Goal: Task Accomplishment & Management: Complete application form

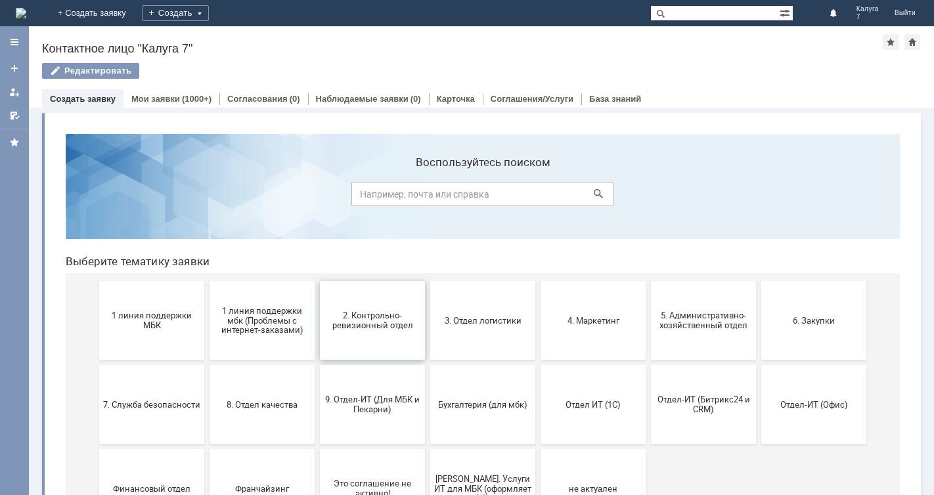
click at [364, 328] on span "2. Контрольно-ревизионный отдел" at bounding box center [372, 321] width 97 height 20
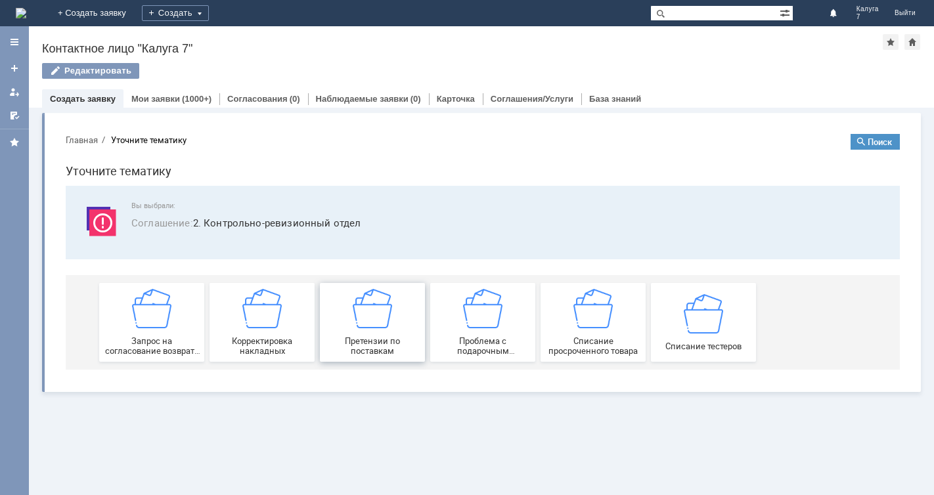
click at [412, 334] on div "Претензии по поставкам" at bounding box center [372, 322] width 97 height 67
drag, startPoint x: 164, startPoint y: 96, endPoint x: 175, endPoint y: 102, distance: 12.1
click at [165, 97] on link "Мои заявки" at bounding box center [155, 99] width 49 height 10
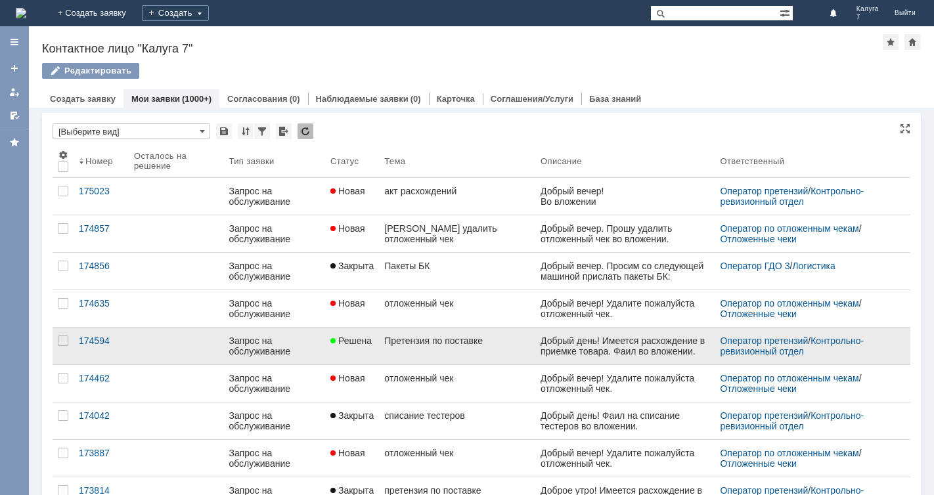
click at [393, 347] on link "Претензия по поставке" at bounding box center [457, 346] width 156 height 37
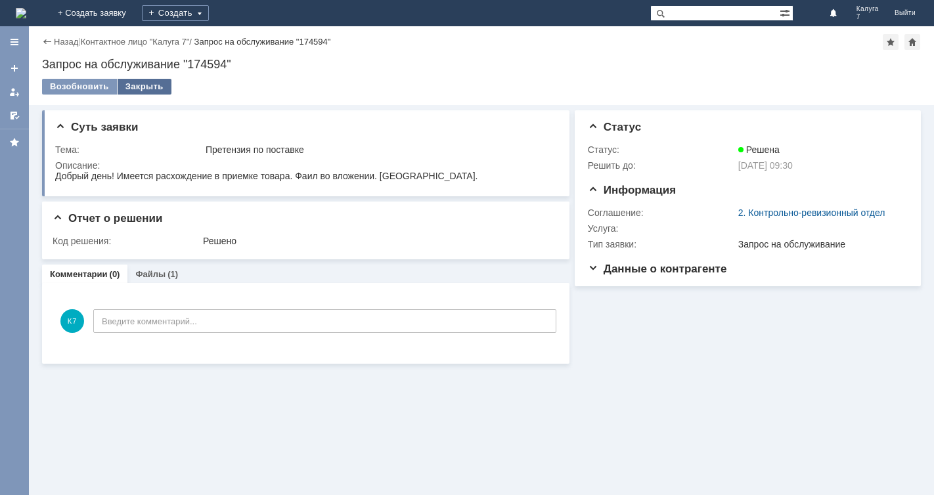
click at [149, 89] on div "Закрыть" at bounding box center [145, 87] width 54 height 16
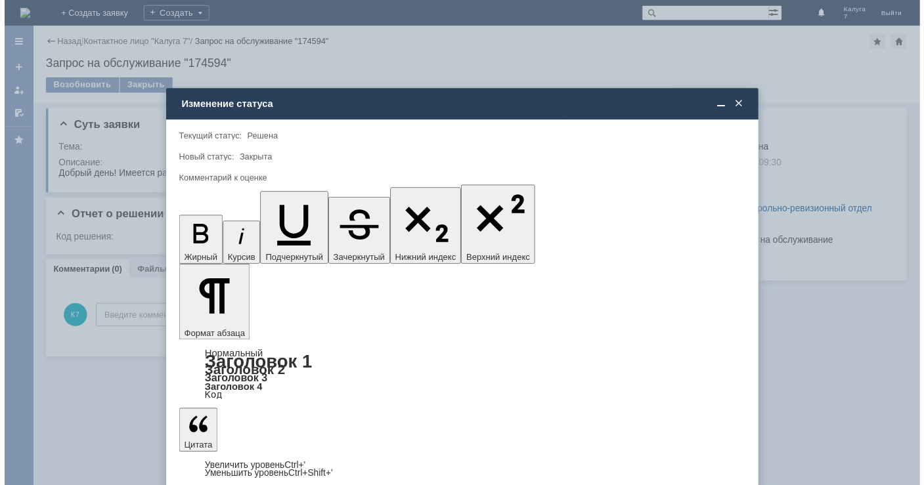
scroll to position [15, 0]
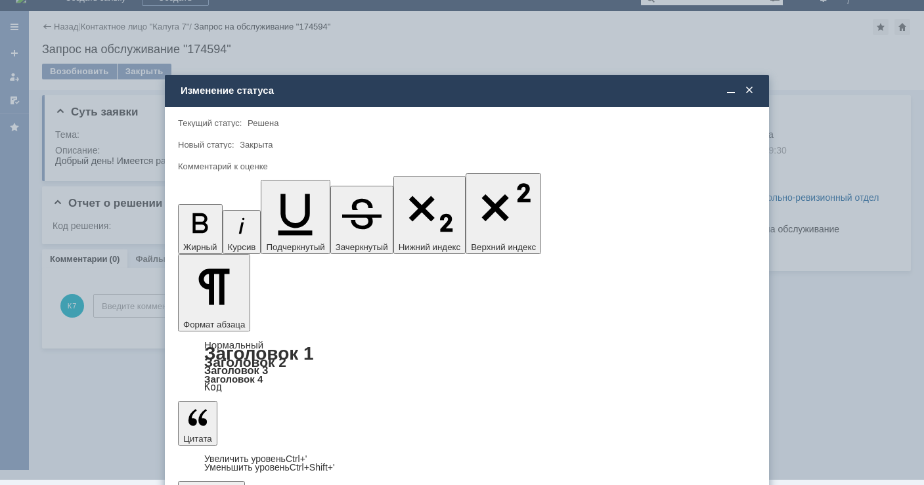
click at [242, 447] on div "5 - Отлично" at bounding box center [467, 455] width 576 height 21
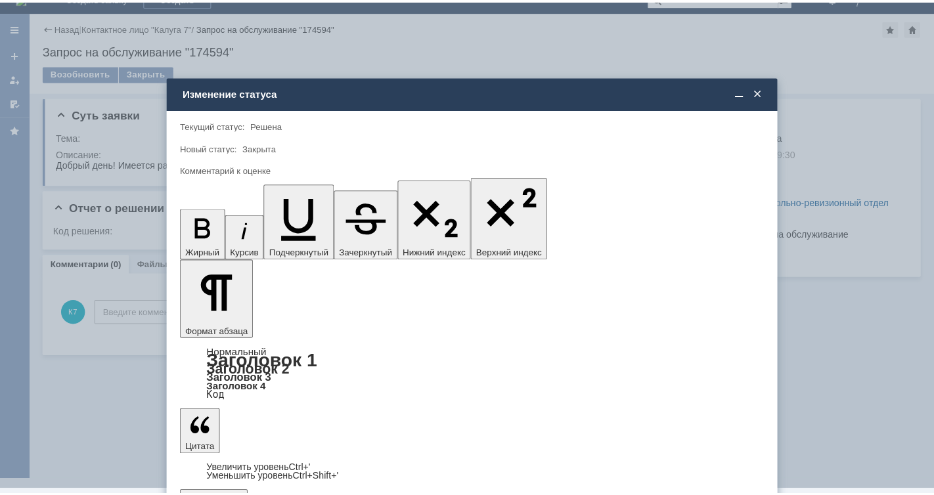
scroll to position [0, 0]
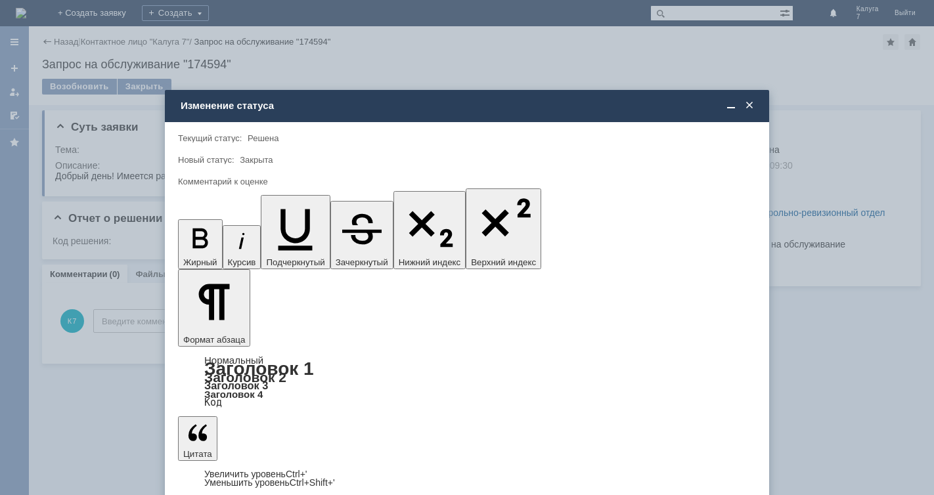
type input "5 - Отлично"
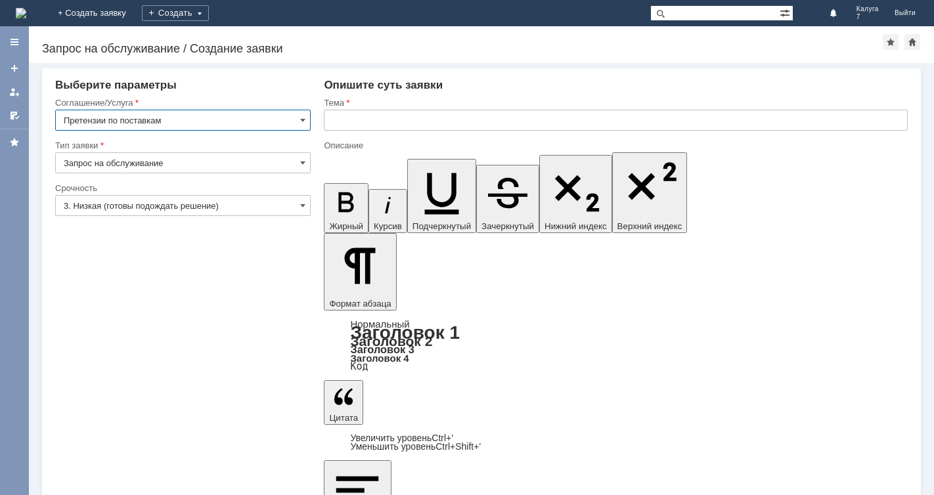
click at [221, 202] on input "3. Низкая (готовы подождать решение)" at bounding box center [182, 205] width 255 height 21
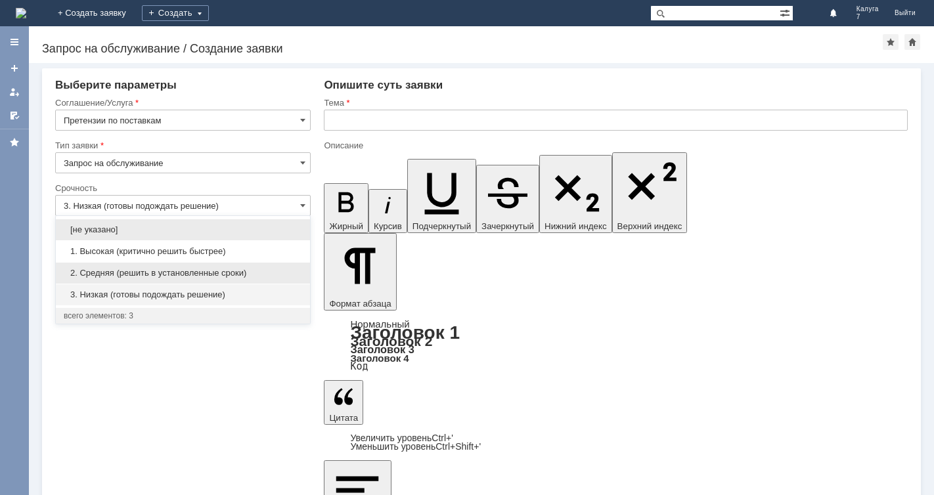
click at [169, 270] on span "2. Средняя (решить в установленные сроки)" at bounding box center [183, 273] width 238 height 11
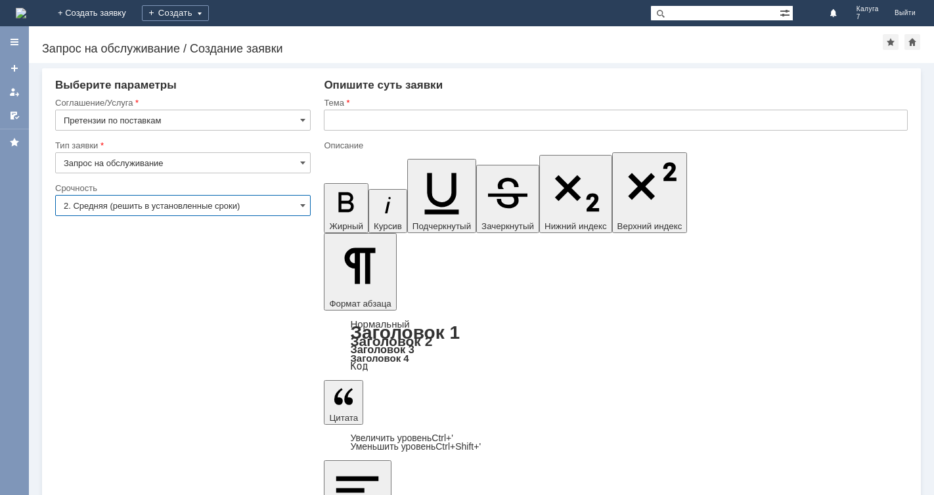
type input "2. Средняя (решить в установленные сроки)"
click at [389, 119] on input "text" at bounding box center [616, 120] width 584 height 21
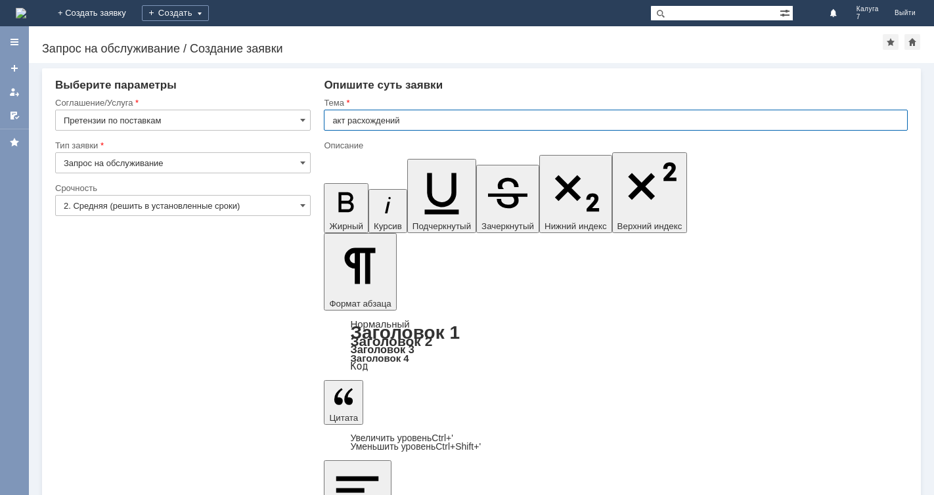
type input "акт расхождений"
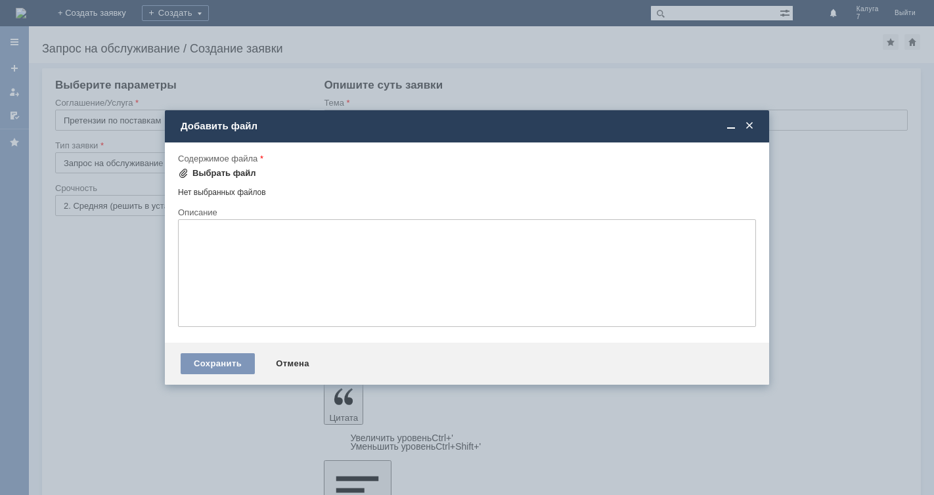
click at [225, 171] on div "Выбрать файл" at bounding box center [224, 173] width 64 height 11
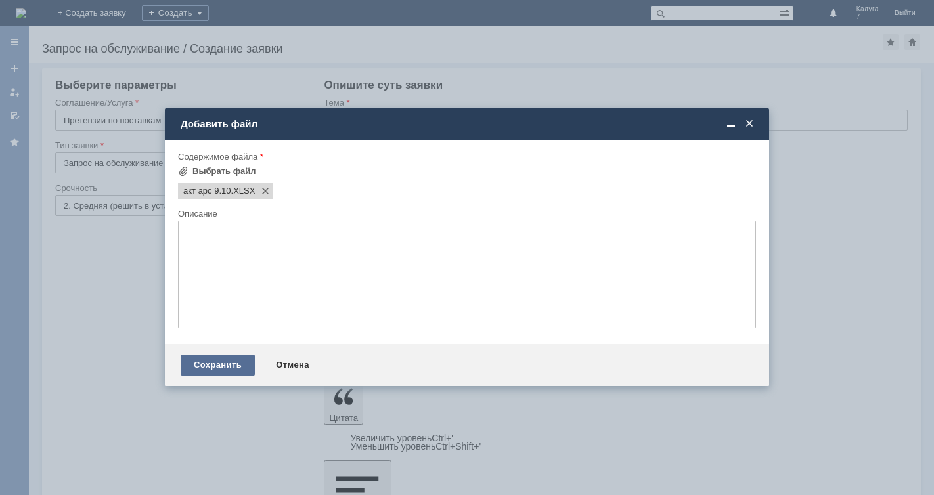
click at [213, 370] on div "Сохранить" at bounding box center [218, 365] width 74 height 21
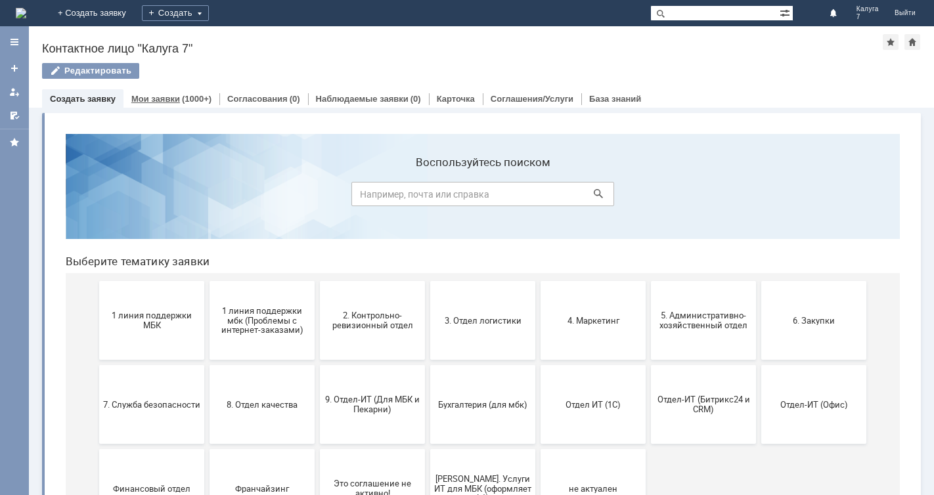
click at [164, 97] on link "Мои заявки" at bounding box center [155, 99] width 49 height 10
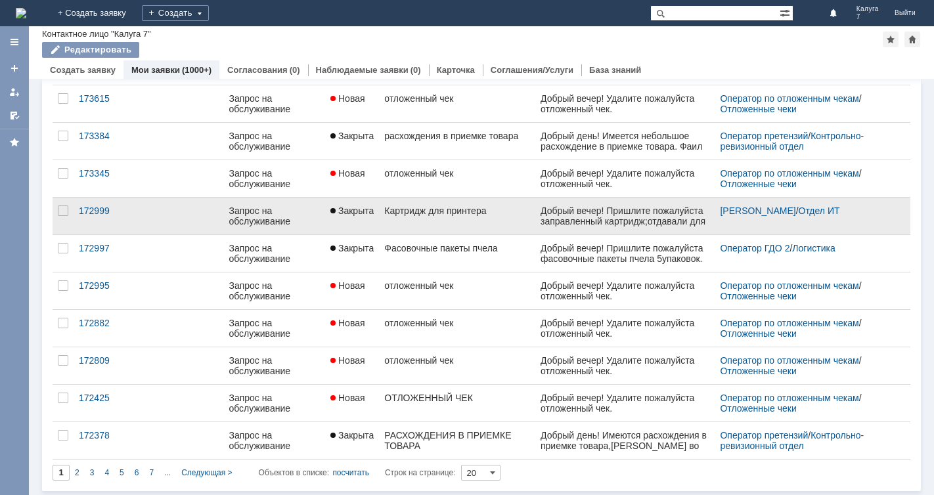
scroll to position [439, 0]
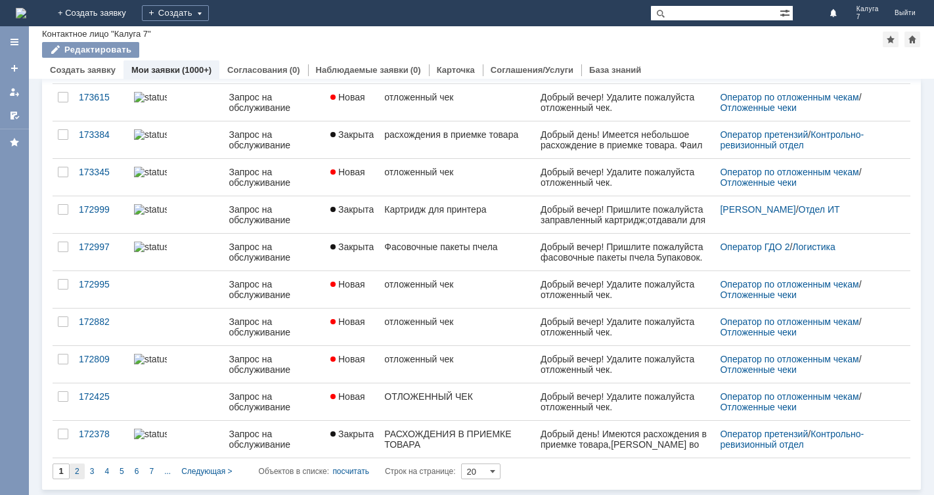
click at [74, 476] on div "2" at bounding box center [77, 472] width 15 height 16
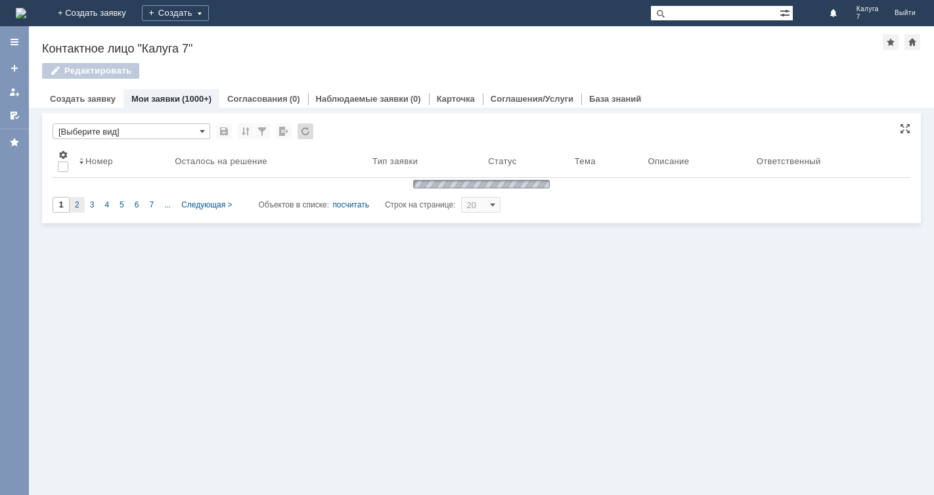
scroll to position [0, 0]
type input "2"
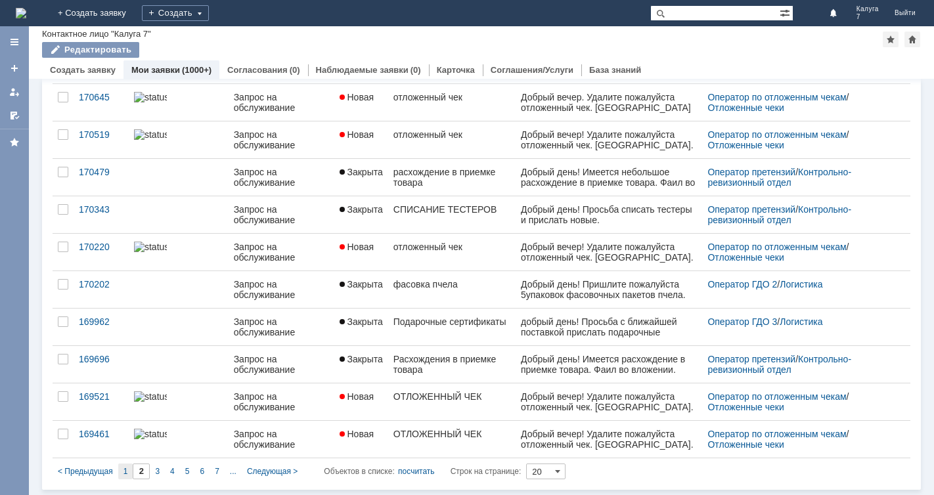
click at [125, 474] on span "1" at bounding box center [125, 471] width 5 height 9
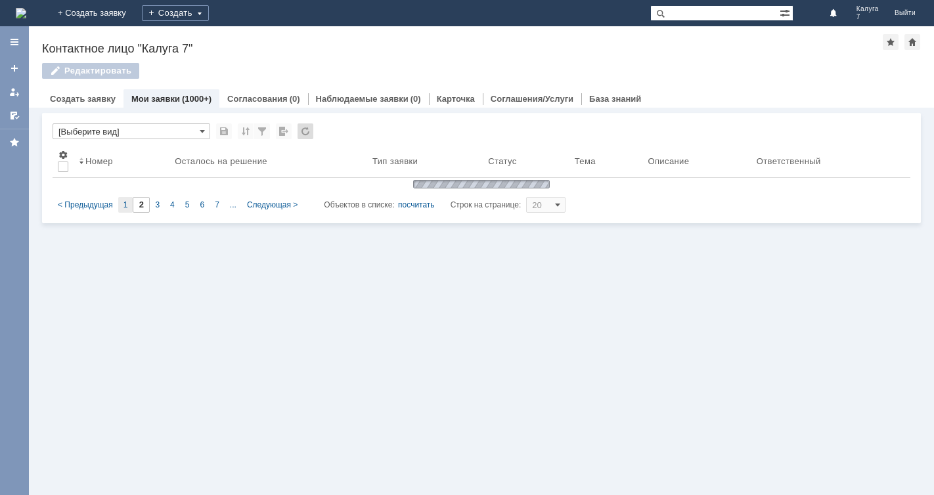
type input "1"
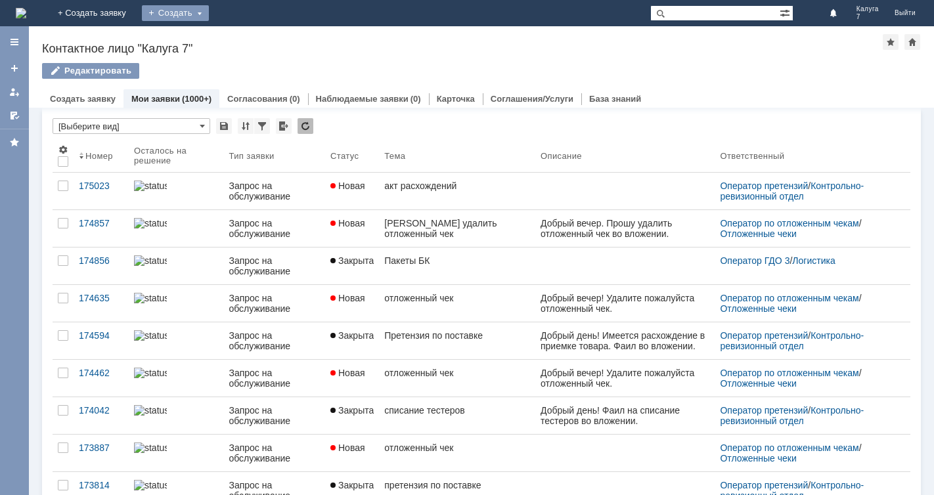
click at [209, 14] on div "Создать" at bounding box center [175, 13] width 67 height 16
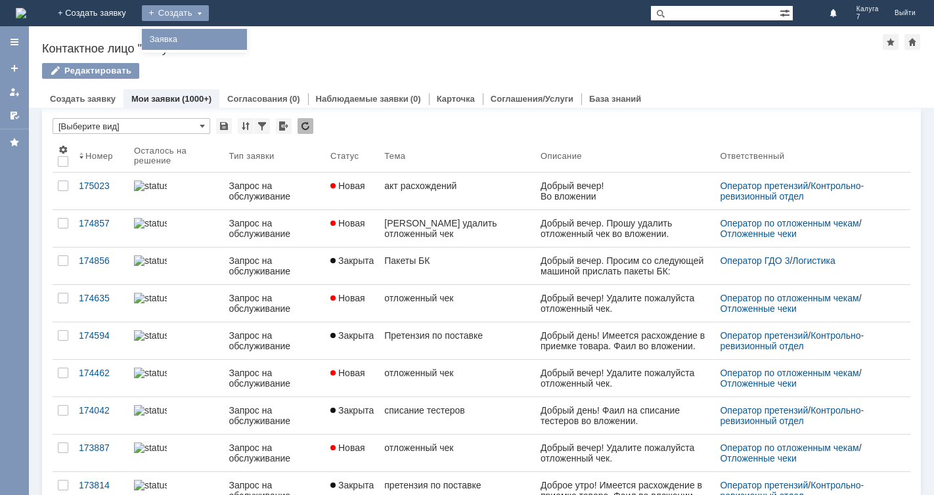
click at [244, 32] on link "Заявка" at bounding box center [194, 40] width 100 height 16
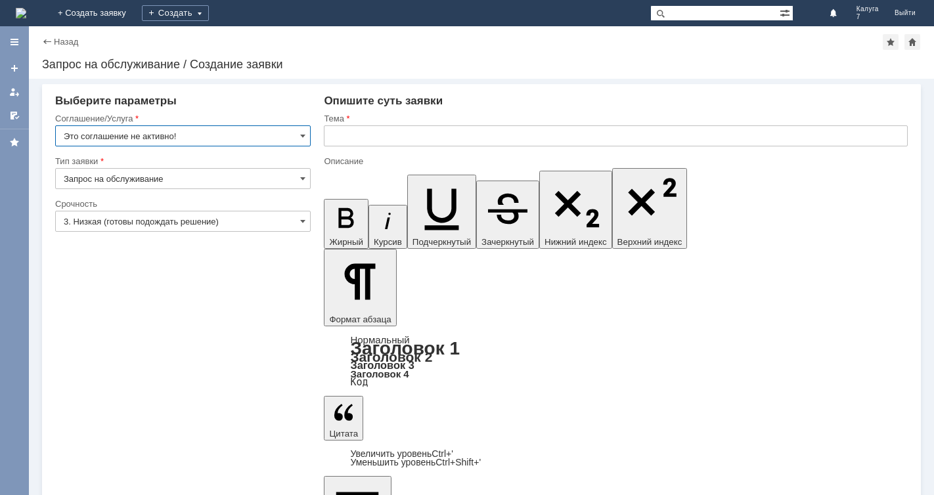
click at [306, 132] on input "Это соглашение не активно!" at bounding box center [182, 135] width 255 height 21
